Goal: Information Seeking & Learning: Learn about a topic

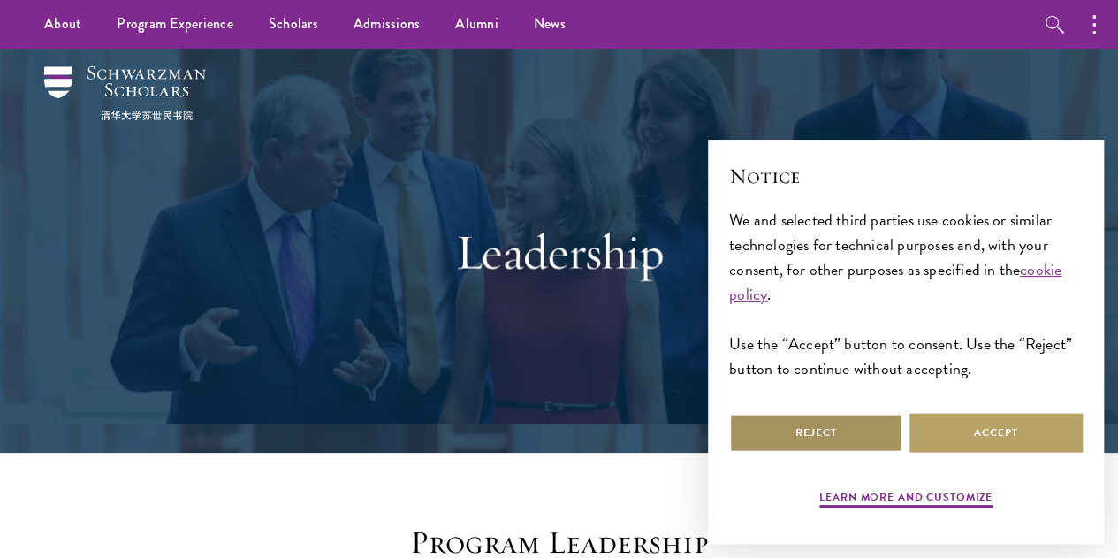
click at [871, 418] on button "Reject" at bounding box center [815, 433] width 173 height 40
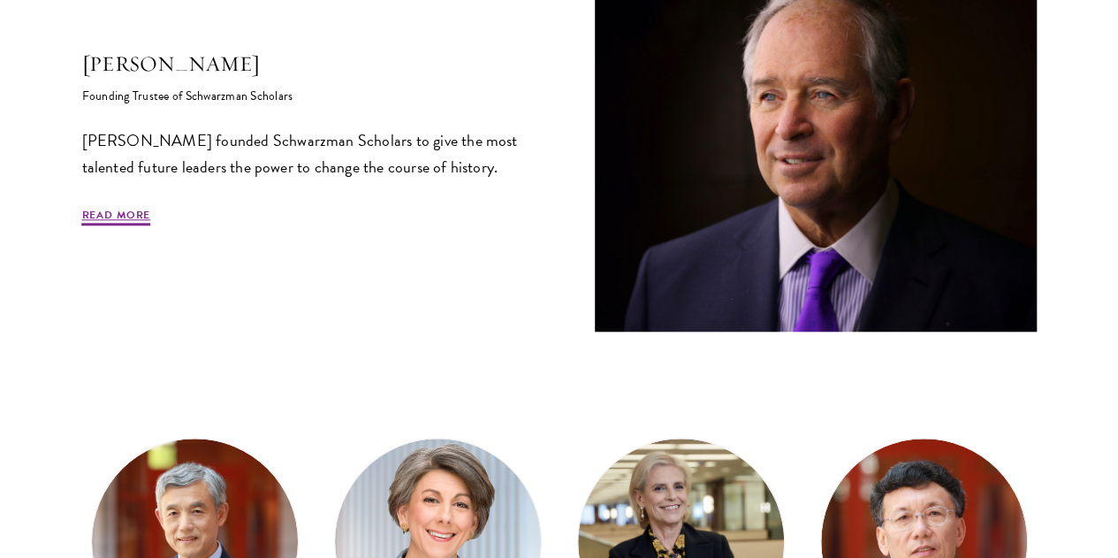
scroll to position [702, 0]
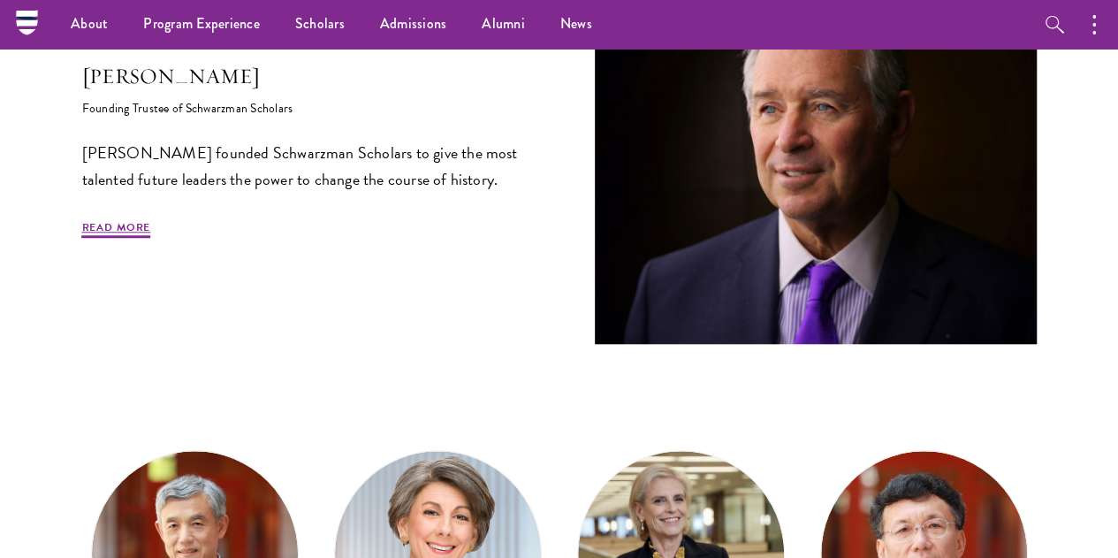
scroll to position [628, 0]
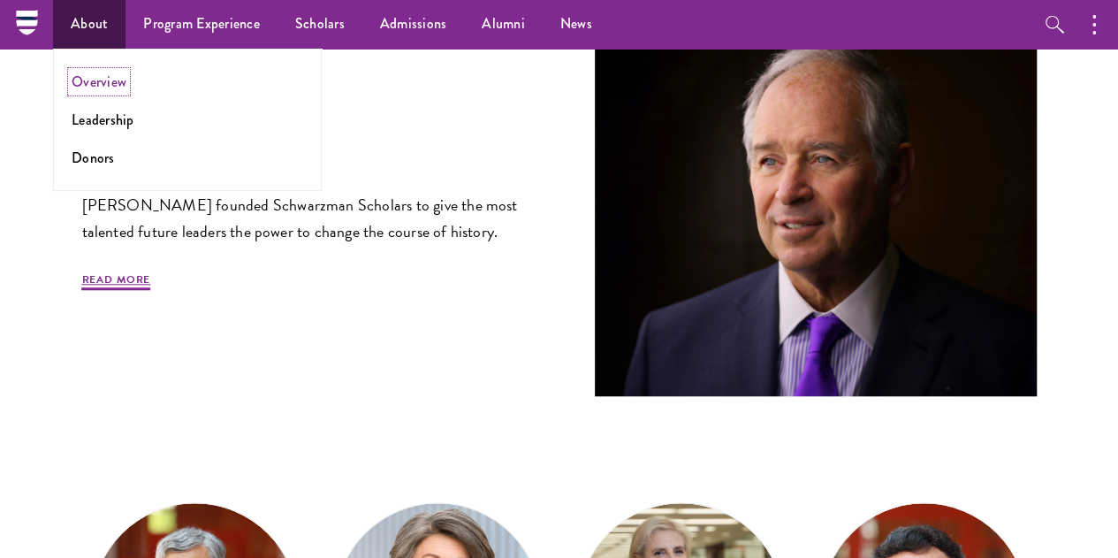
click at [103, 84] on link "Overview" at bounding box center [99, 82] width 55 height 20
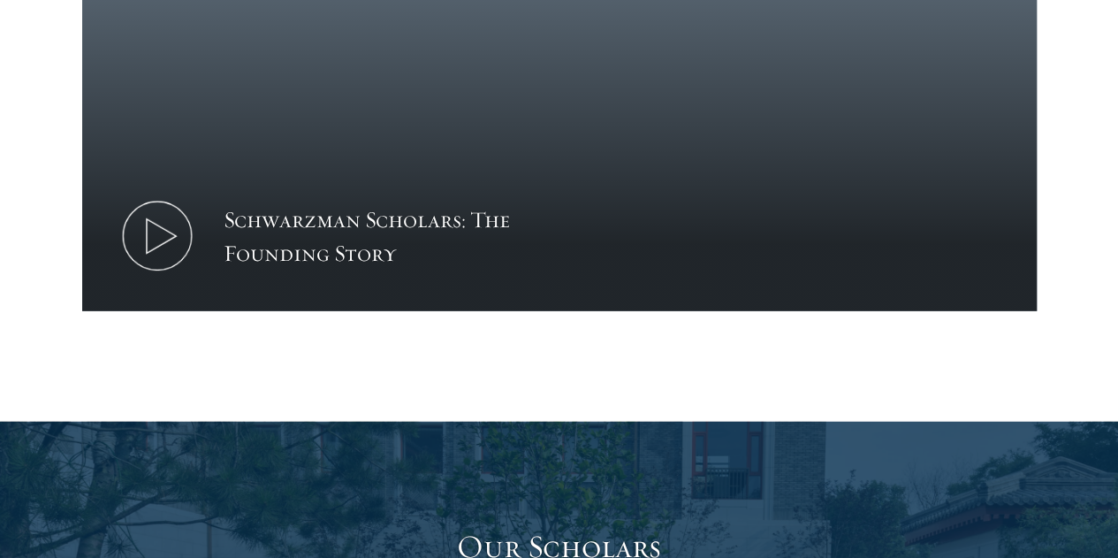
scroll to position [2402, 0]
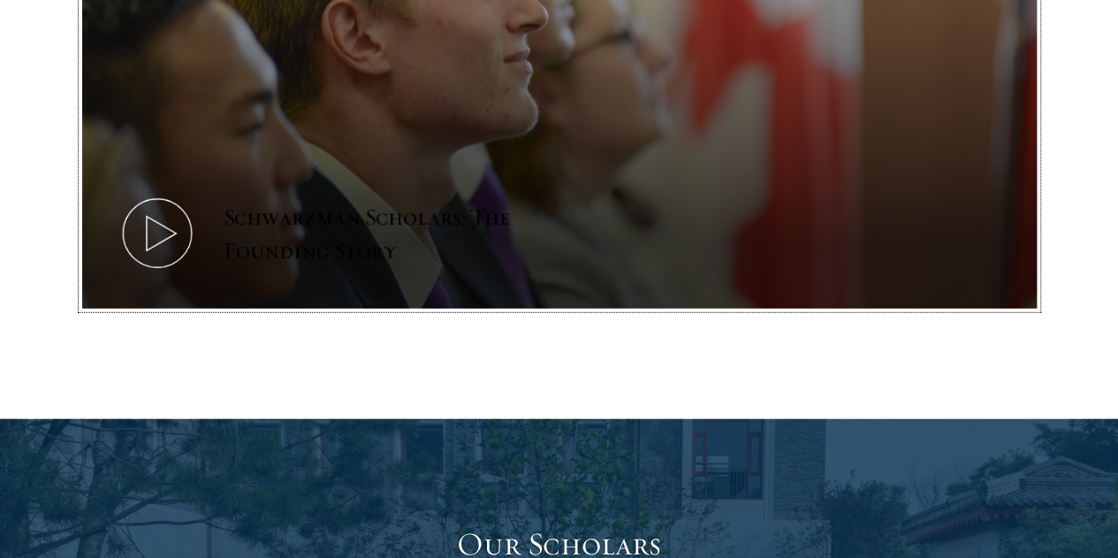
click at [197, 266] on icon at bounding box center [158, 234] width 80 height 80
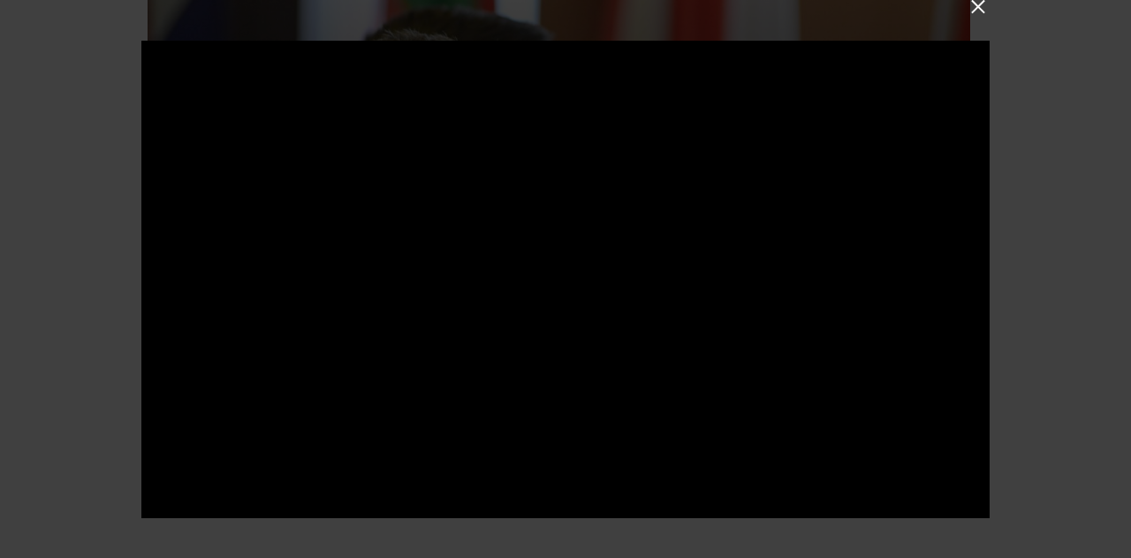
click at [979, 11] on button at bounding box center [978, 6] width 23 height 23
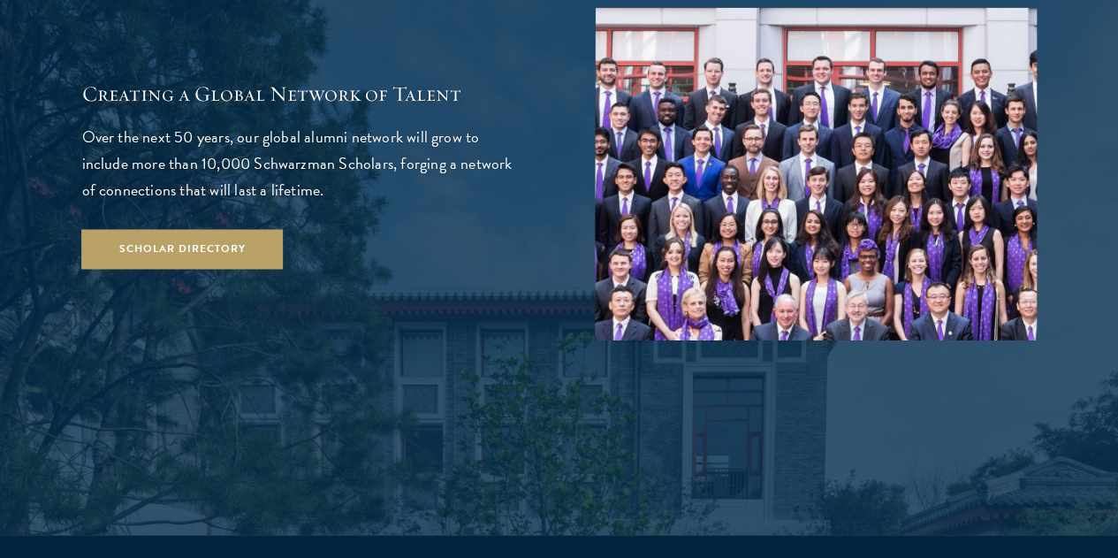
scroll to position [3020, 0]
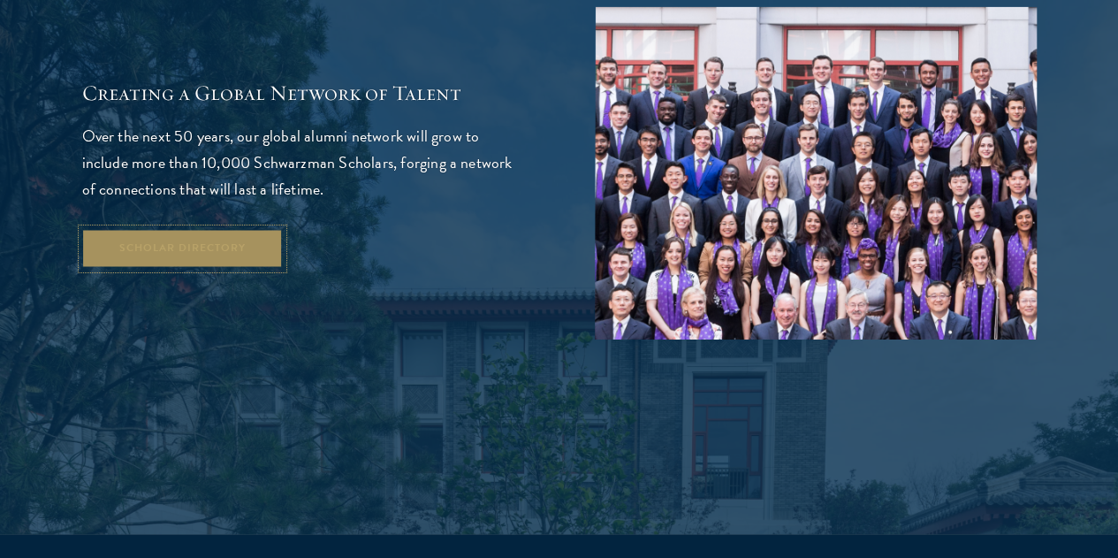
click at [284, 269] on link "Scholar Directory" at bounding box center [183, 249] width 202 height 40
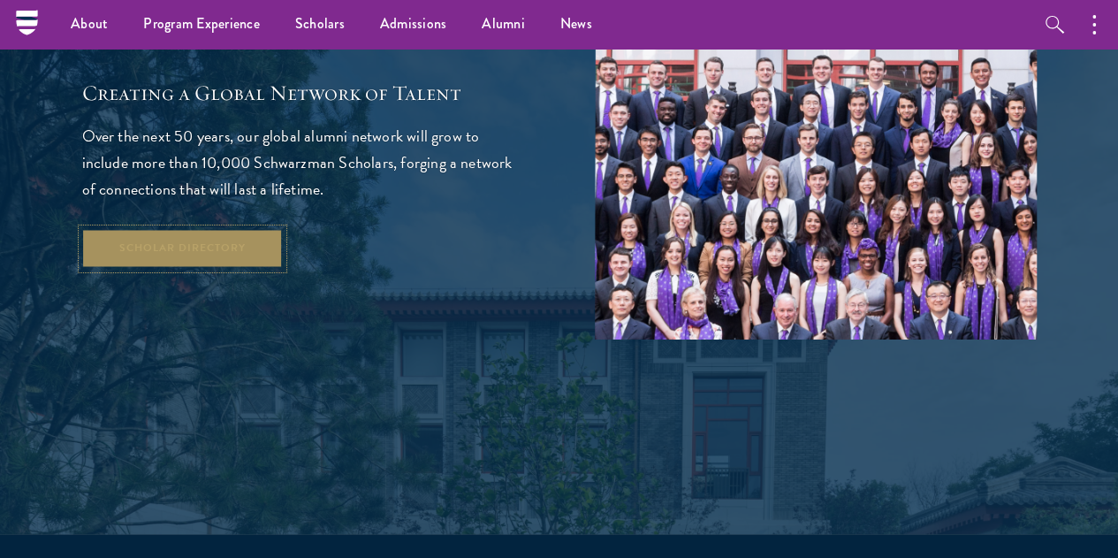
click at [284, 269] on link "Scholar Directory" at bounding box center [183, 249] width 202 height 40
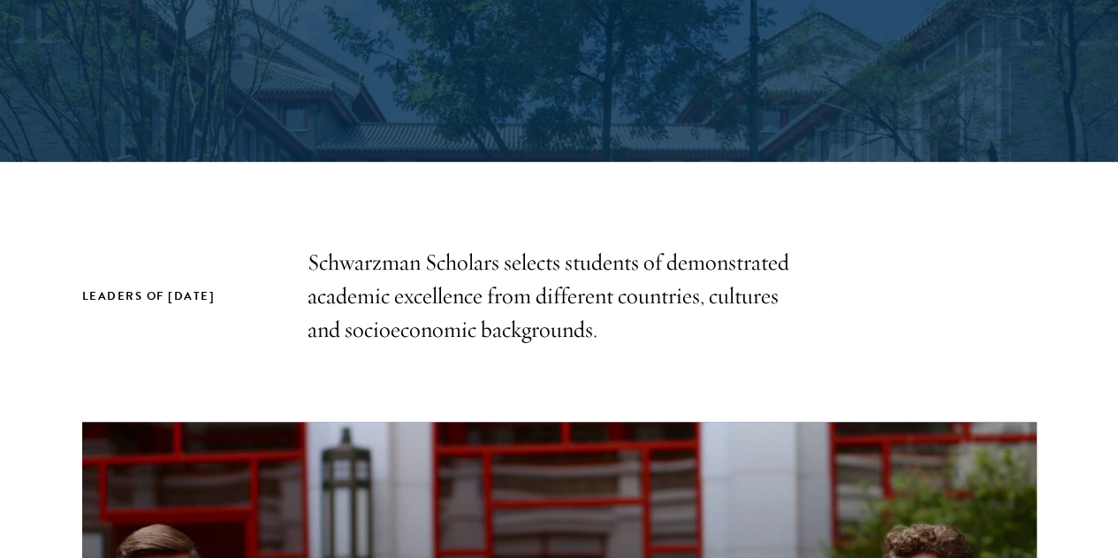
scroll to position [387, 0]
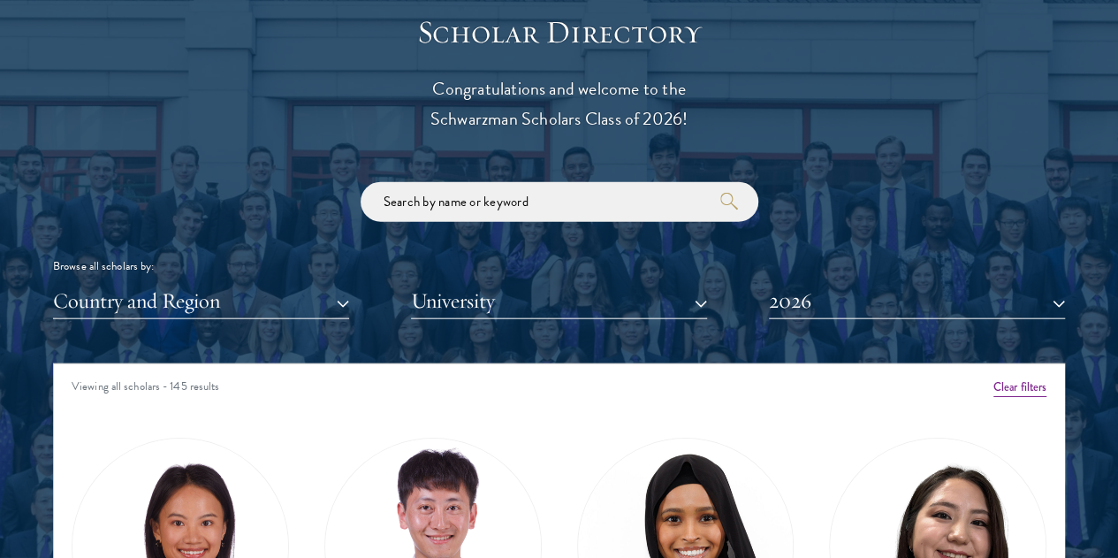
scroll to position [1943, 0]
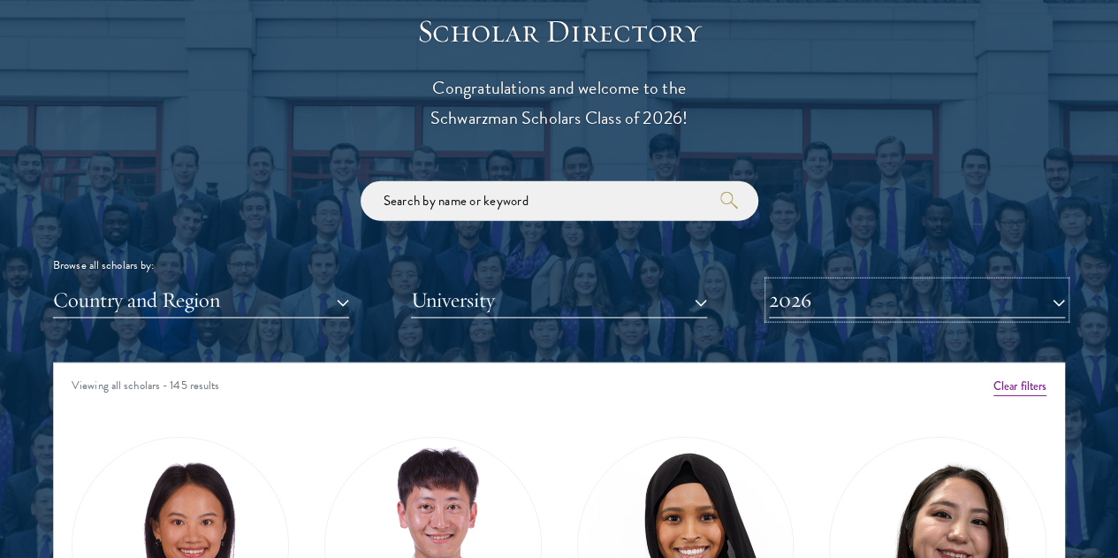
click at [811, 282] on button "2026" at bounding box center [917, 300] width 296 height 36
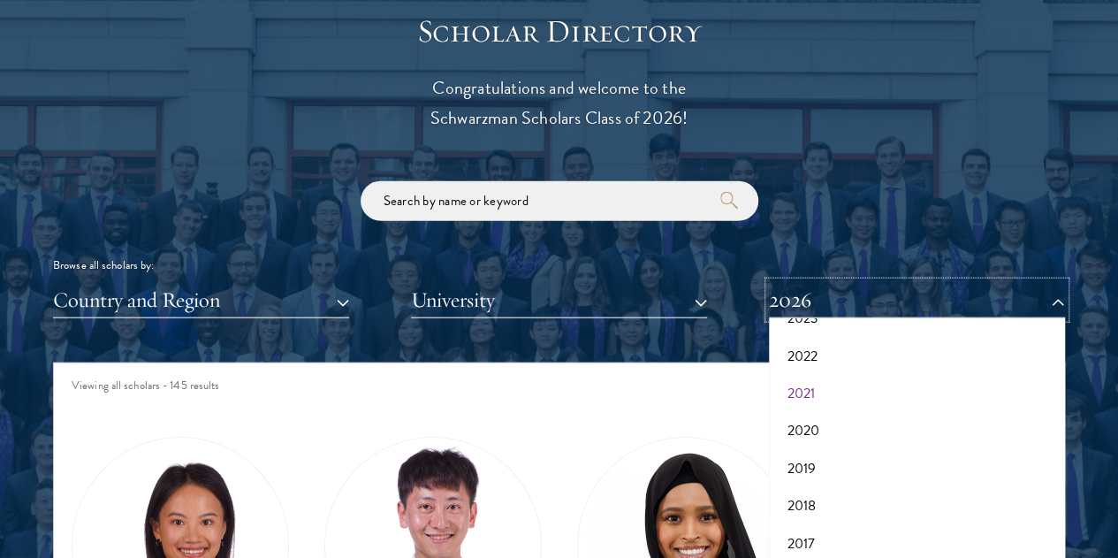
scroll to position [0, 0]
click at [814, 369] on button "2026" at bounding box center [917, 387] width 286 height 37
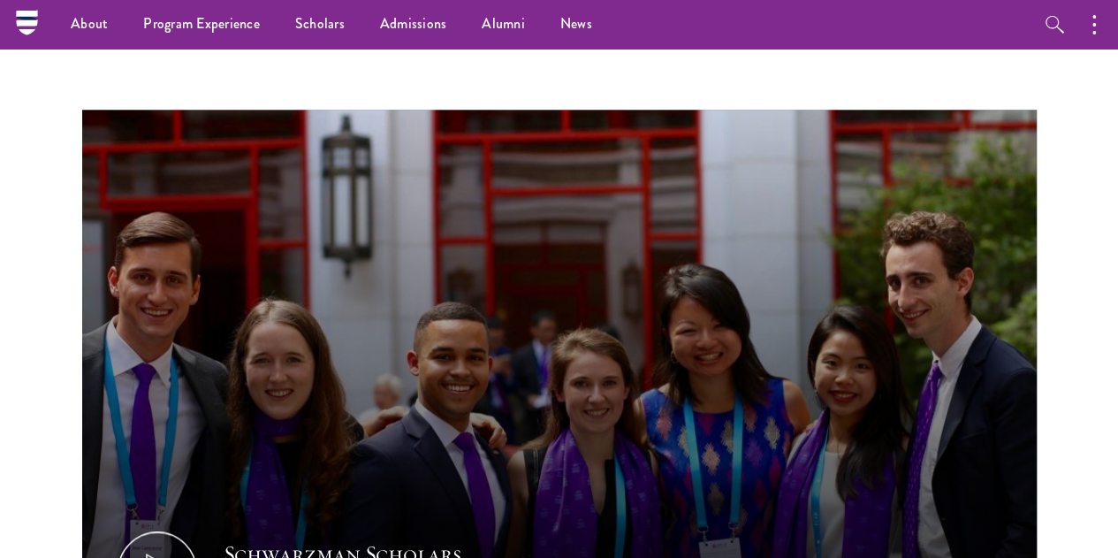
scroll to position [684, 0]
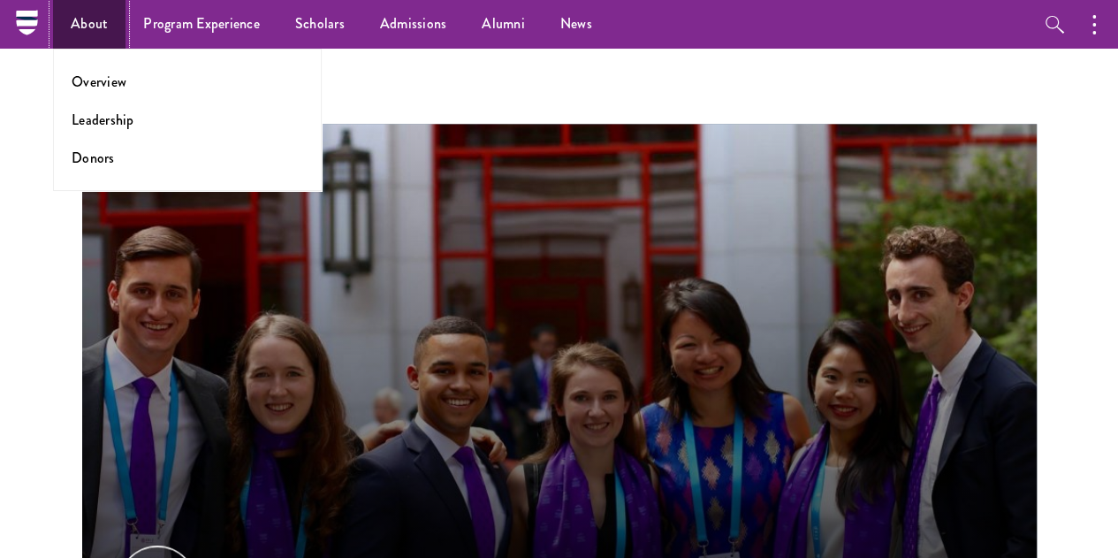
click at [90, 20] on link "About" at bounding box center [89, 24] width 72 height 49
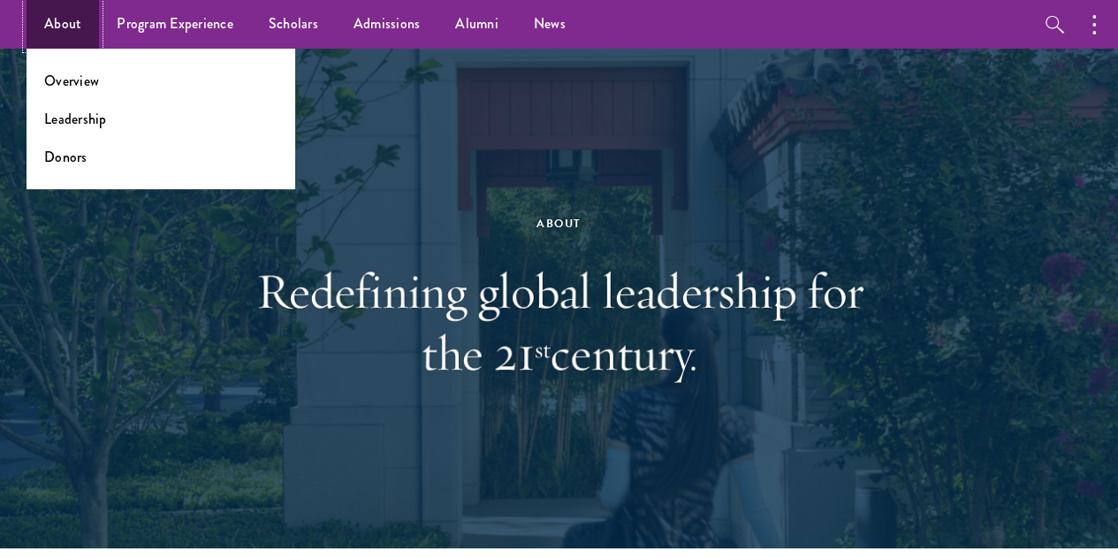
click at [32, 19] on link "About" at bounding box center [63, 24] width 72 height 49
